Goal: Transaction & Acquisition: Purchase product/service

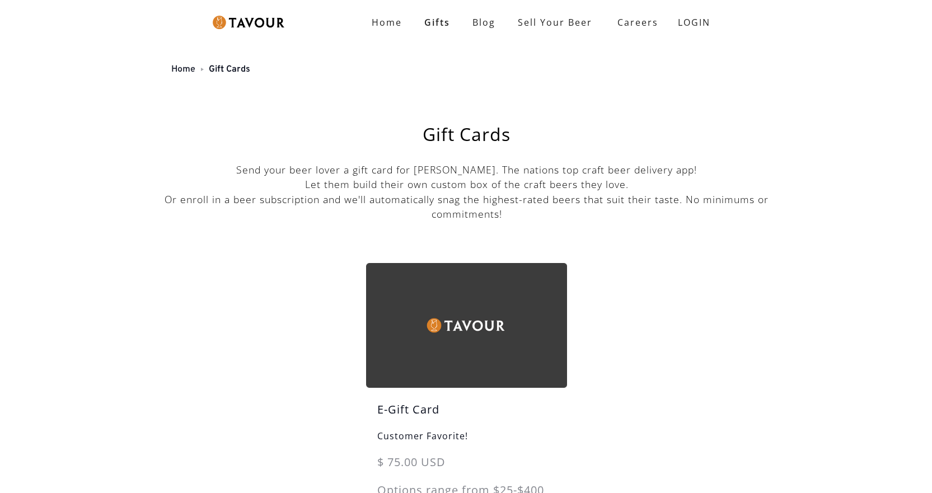
click at [189, 69] on link "Home" at bounding box center [183, 69] width 24 height 11
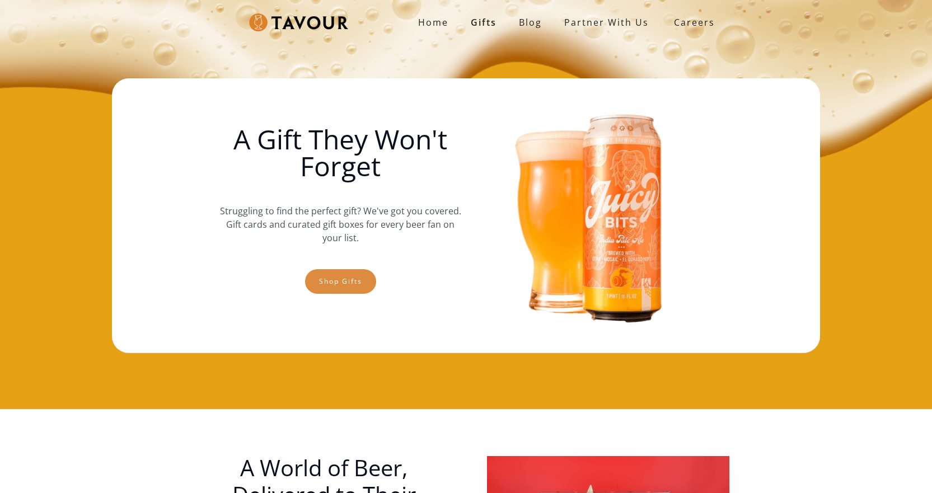
click at [321, 281] on link "Shop gifts" at bounding box center [340, 281] width 71 height 25
click at [353, 281] on link "Shop gifts" at bounding box center [340, 281] width 71 height 25
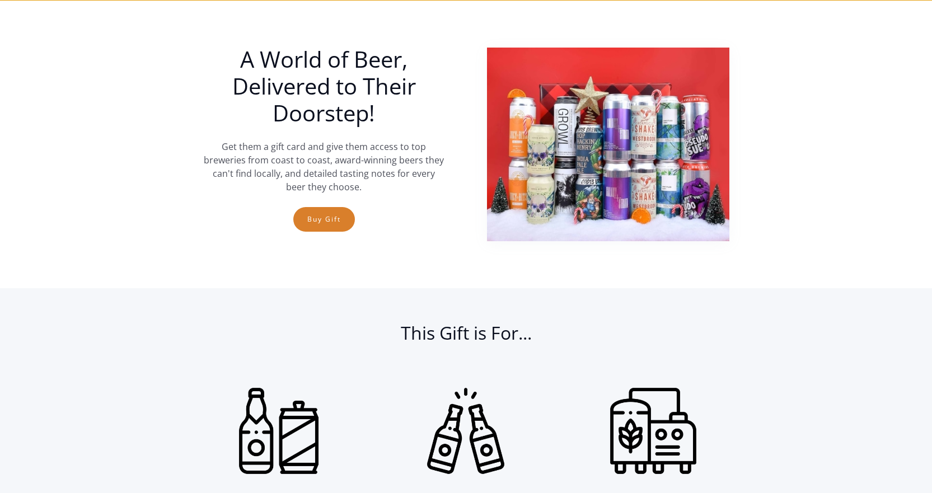
scroll to position [409, 0]
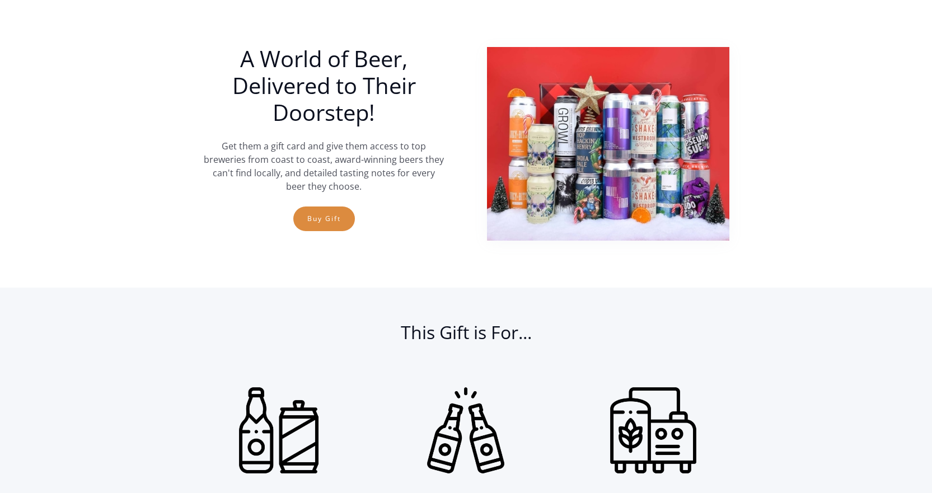
click at [342, 219] on link "Buy Gift" at bounding box center [324, 218] width 62 height 25
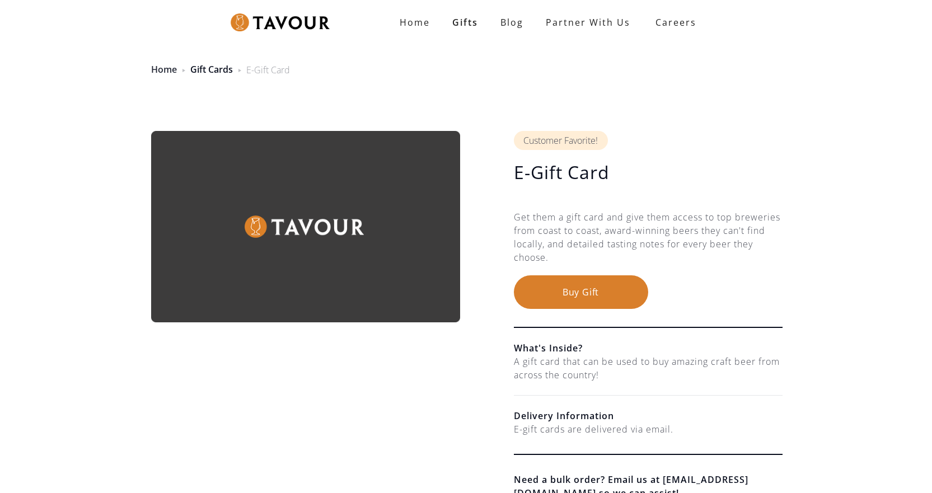
click at [166, 69] on link "Home" at bounding box center [164, 69] width 26 height 12
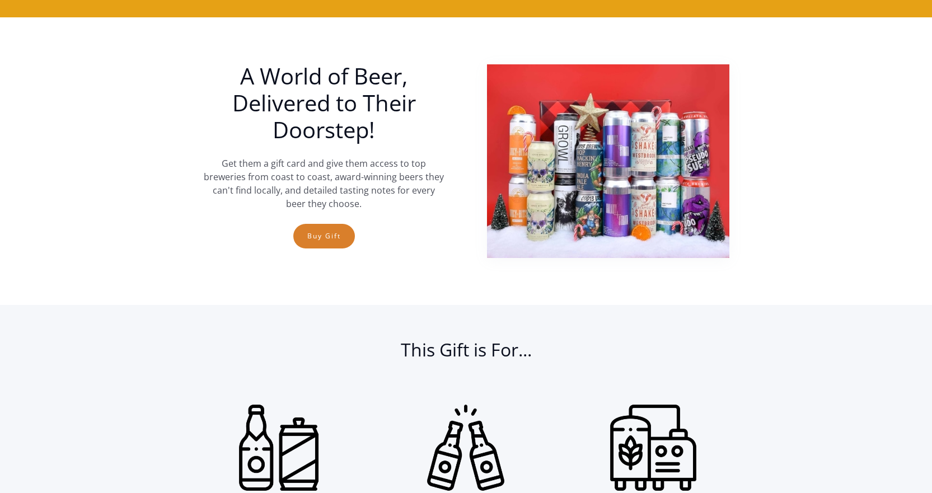
scroll to position [727, 0]
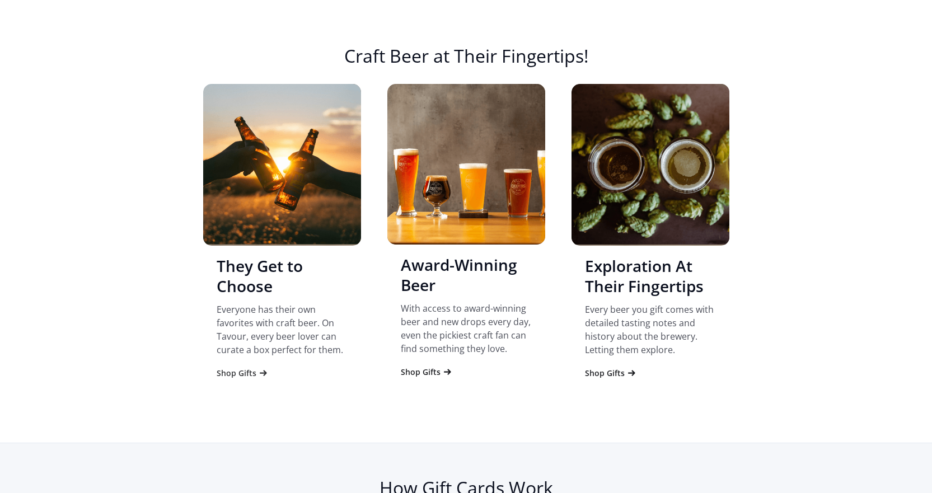
click at [230, 373] on div "Shop Gifts" at bounding box center [237, 373] width 40 height 11
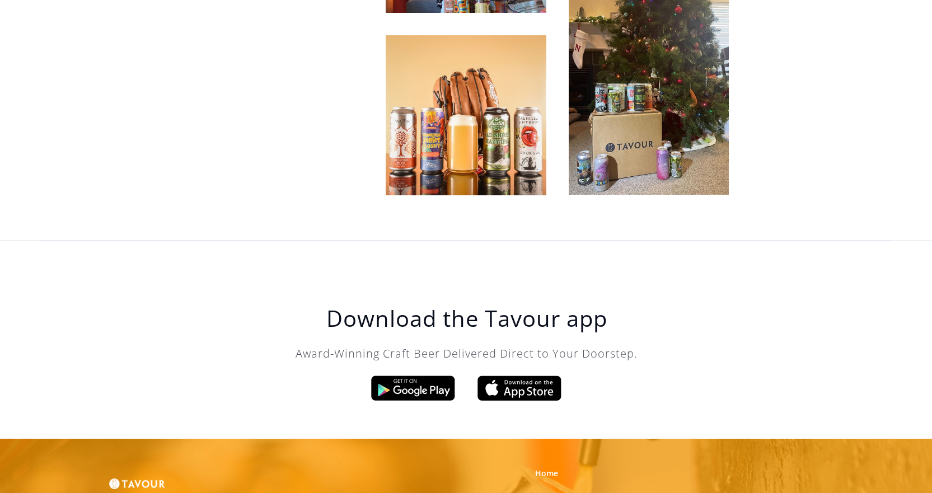
scroll to position [3506, 0]
